Goal: Navigation & Orientation: Understand site structure

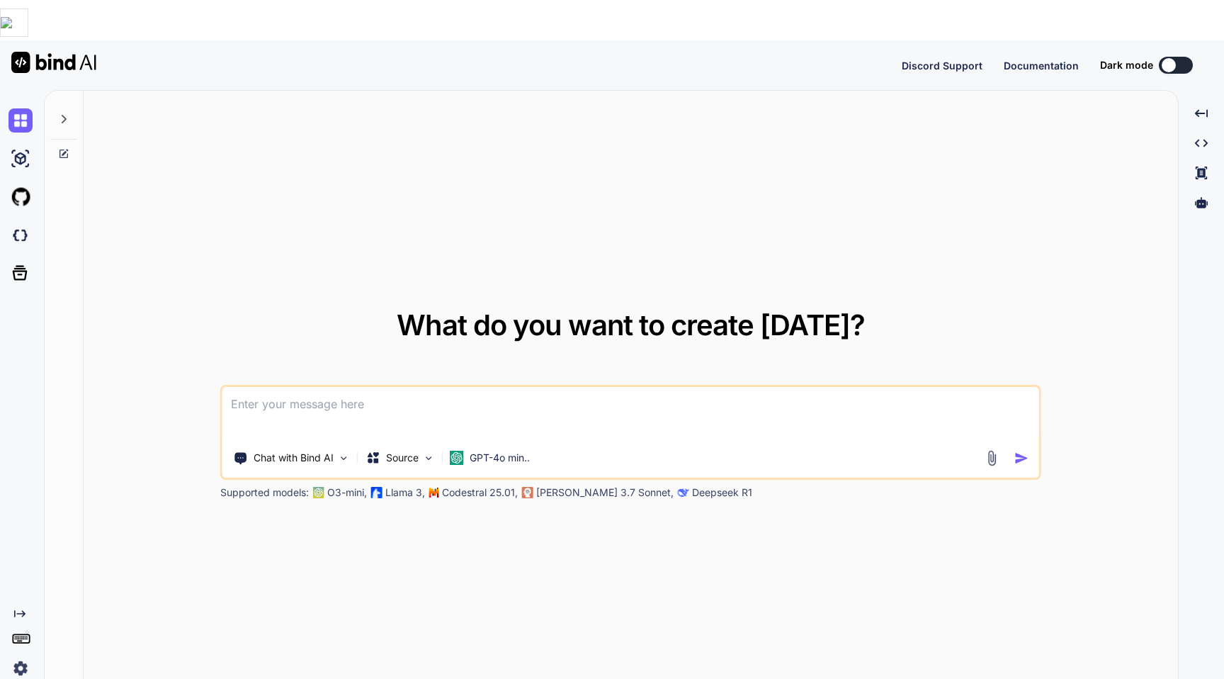
click at [23, 656] on img at bounding box center [21, 668] width 24 height 24
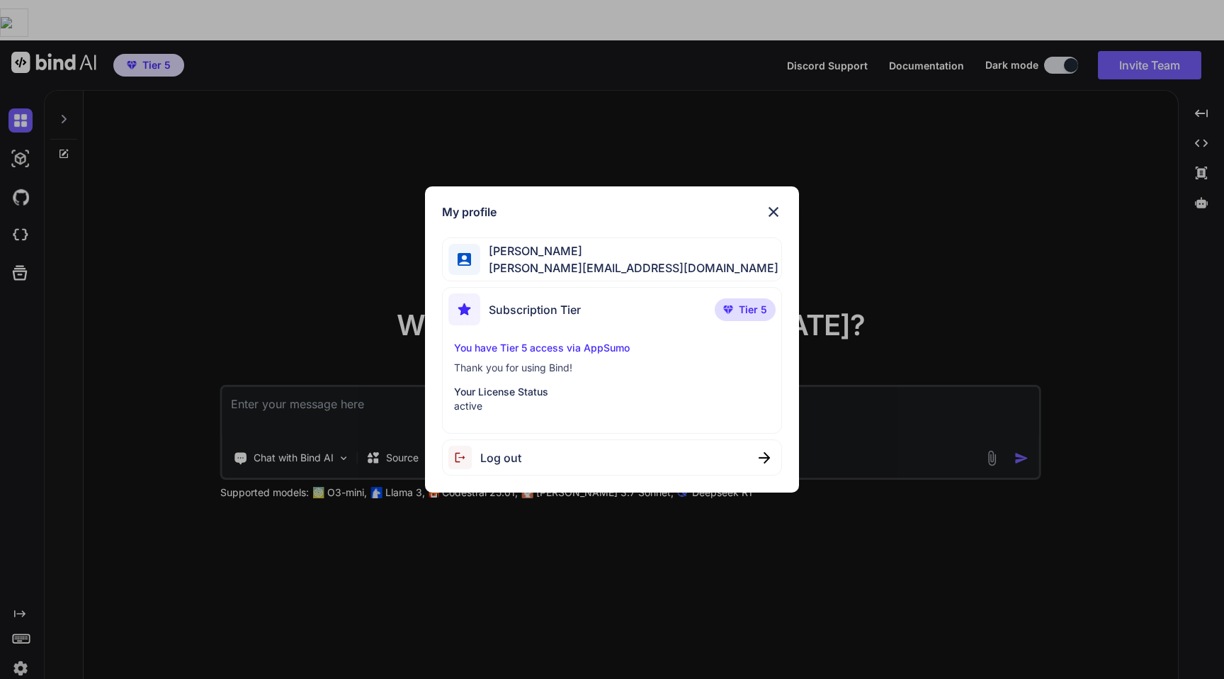
click at [778, 210] on img at bounding box center [773, 211] width 17 height 17
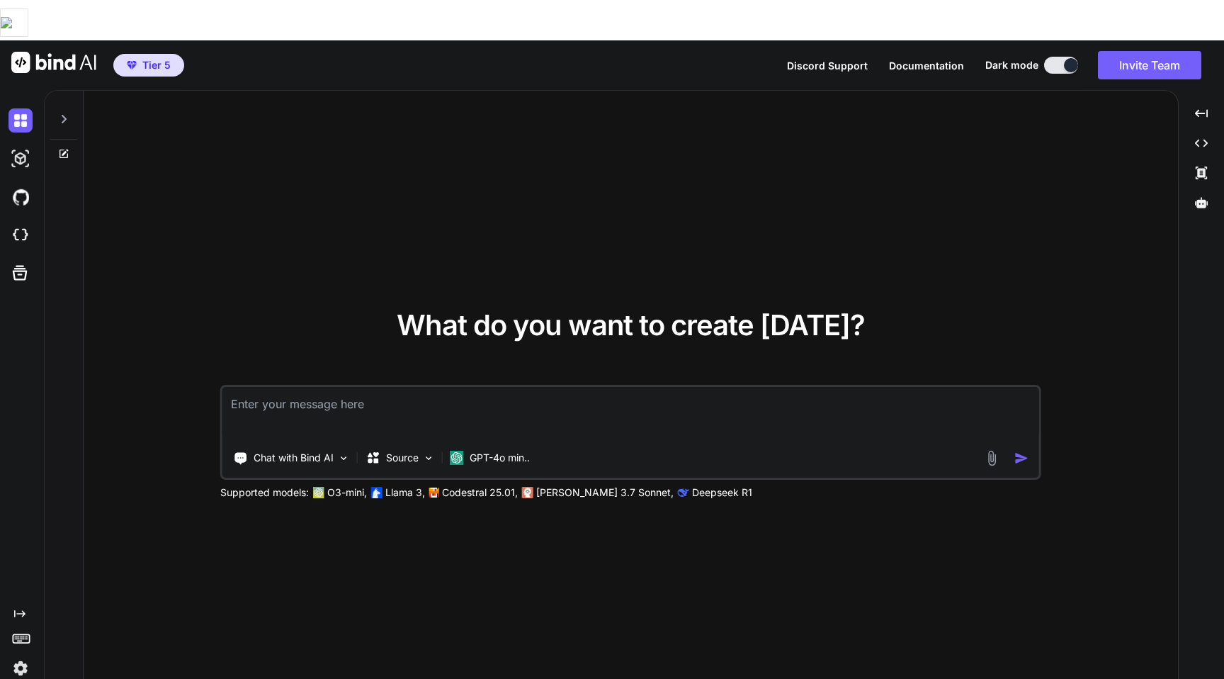
click at [5, 657] on div "Created with Pixso." at bounding box center [22, 404] width 44 height 629
click at [15, 656] on img at bounding box center [21, 668] width 24 height 24
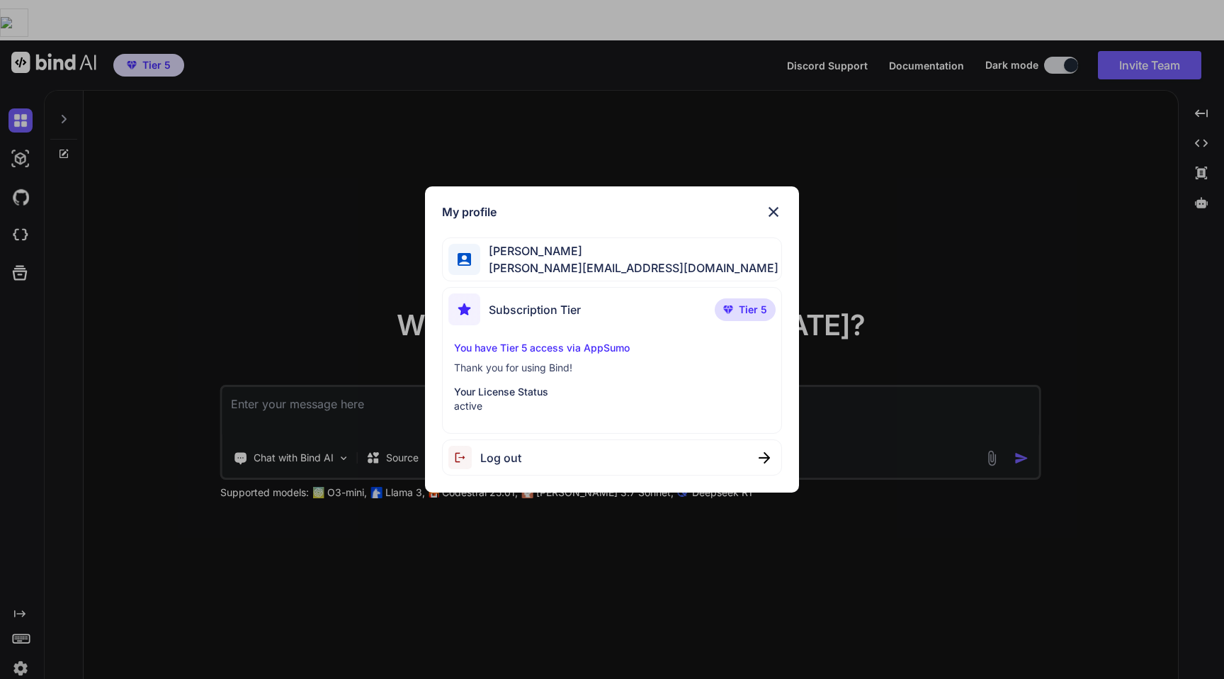
click at [774, 211] on img at bounding box center [773, 211] width 17 height 17
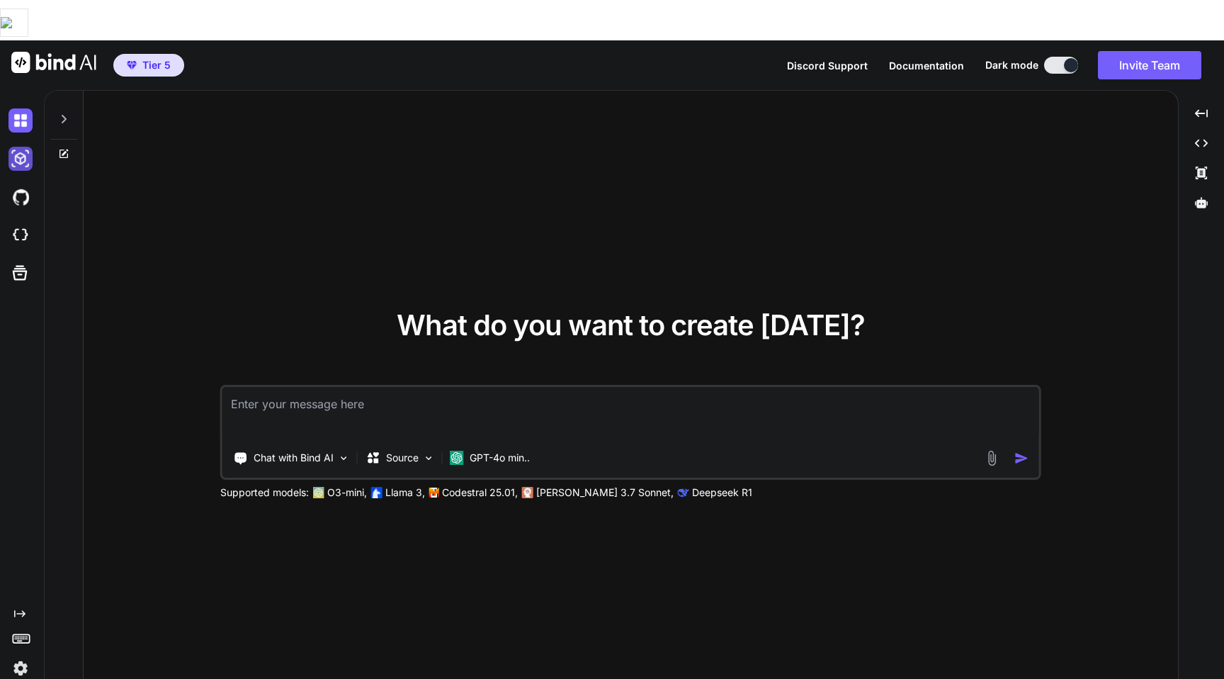
click at [22, 147] on img at bounding box center [21, 159] width 24 height 24
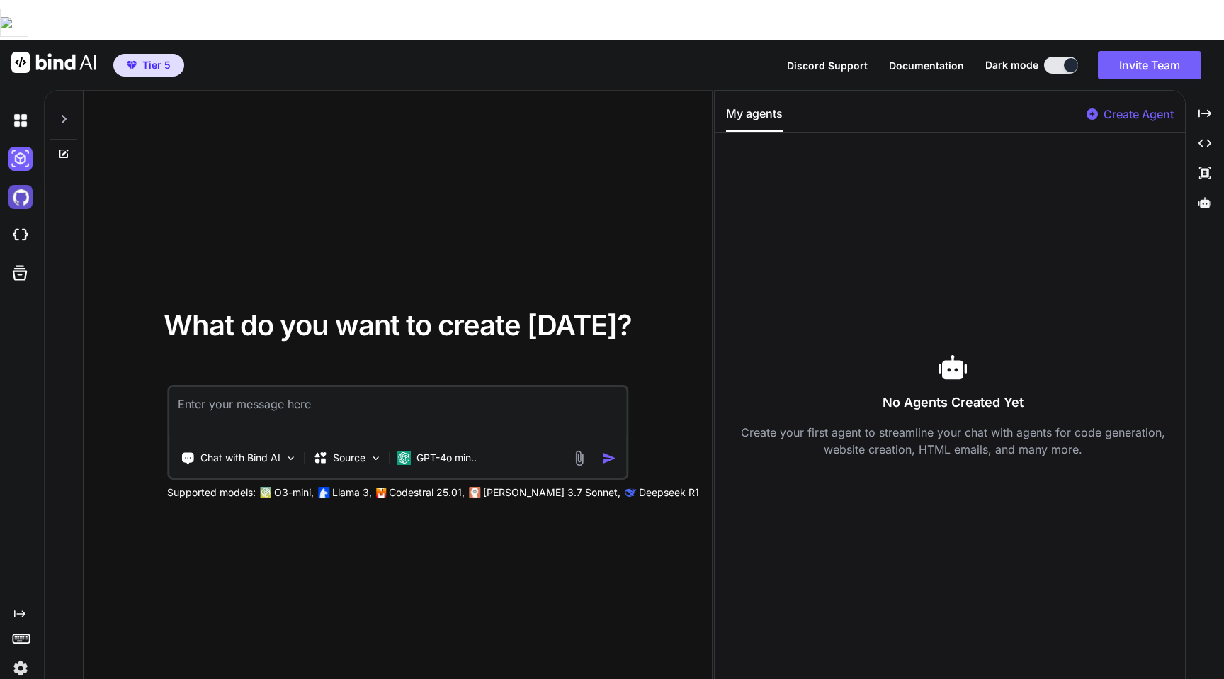
click at [22, 185] on img at bounding box center [21, 197] width 24 height 24
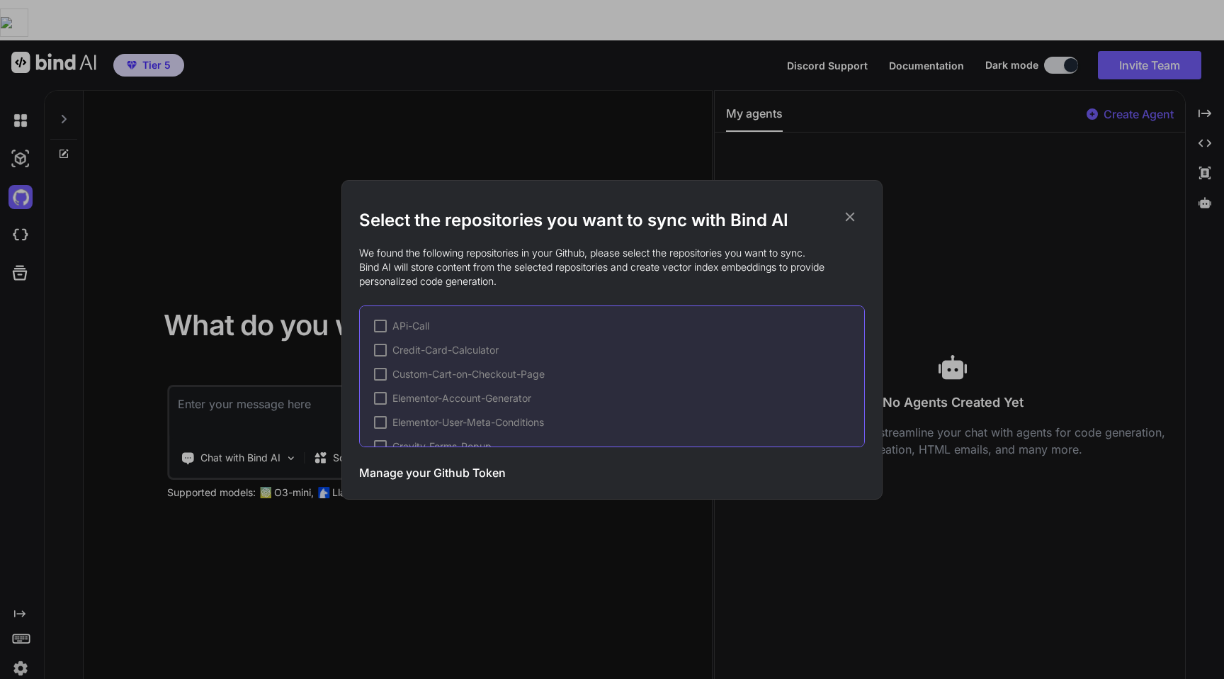
click at [856, 214] on icon at bounding box center [850, 217] width 16 height 16
